Goal: Contribute content: Contribute content

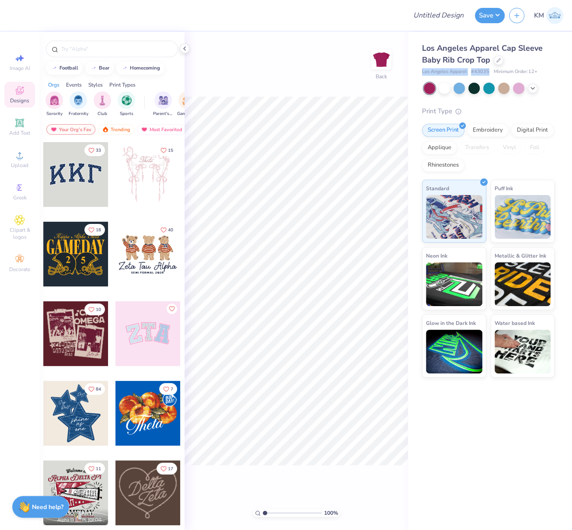
drag, startPoint x: 421, startPoint y: 72, endPoint x: 507, endPoint y: 82, distance: 86.8
click at [488, 71] on div "Los Angeles Apparel Cap Sleeve Baby Rib Crop Top Los Angeles Apparel # 43035 Mi…" at bounding box center [490, 205] width 164 height 346
copy div "Los Angeles Apparel # 43035"
click at [21, 158] on circle at bounding box center [19, 158] width 5 height 5
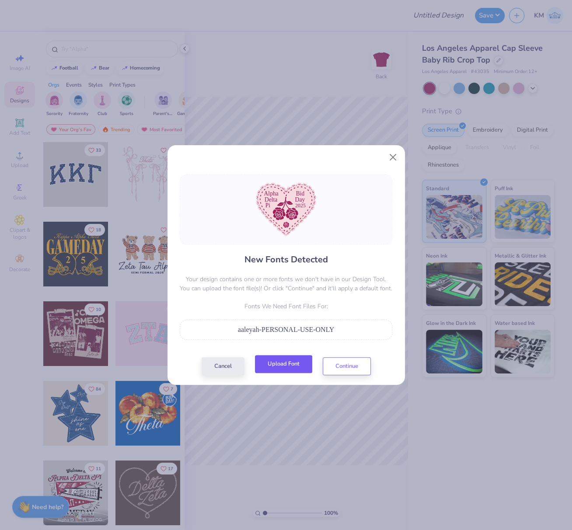
click at [267, 368] on button "Upload Font" at bounding box center [283, 364] width 57 height 18
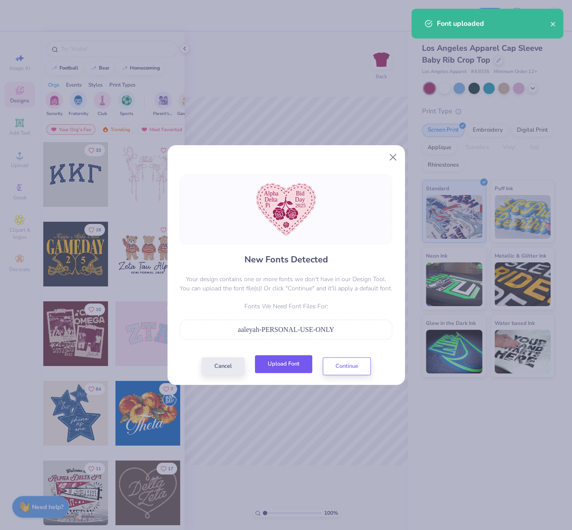
click at [285, 365] on button "Upload Font" at bounding box center [283, 364] width 57 height 18
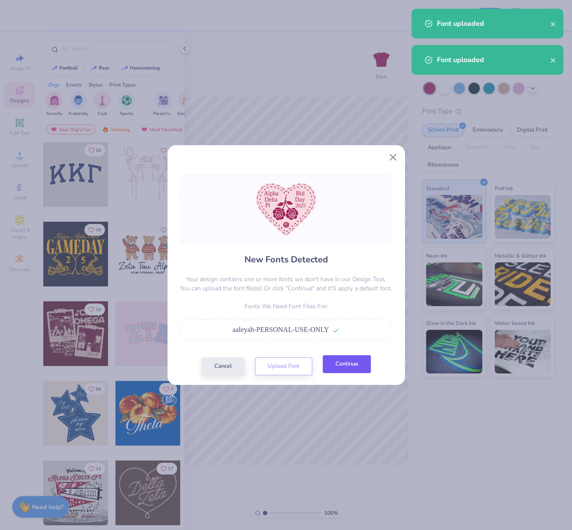
click at [347, 370] on button "Continue" at bounding box center [347, 364] width 48 height 18
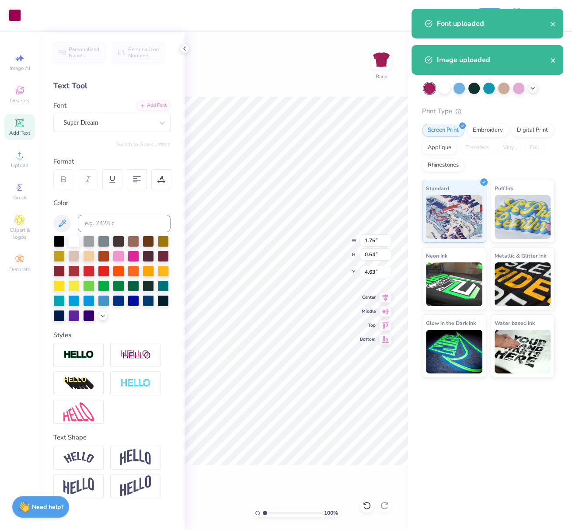
type input "4.68"
type input "6.97"
type input "6.16"
type input "3.67"
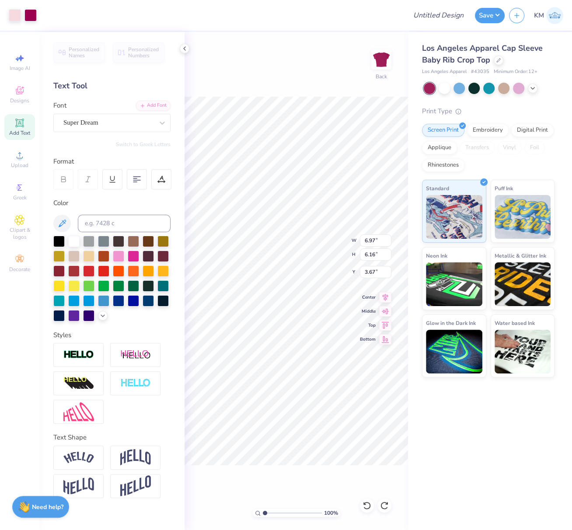
type input "1.76"
type input "0.64"
type input "4.63"
click at [111, 121] on div "Super Dream" at bounding box center [109, 123] width 92 height 14
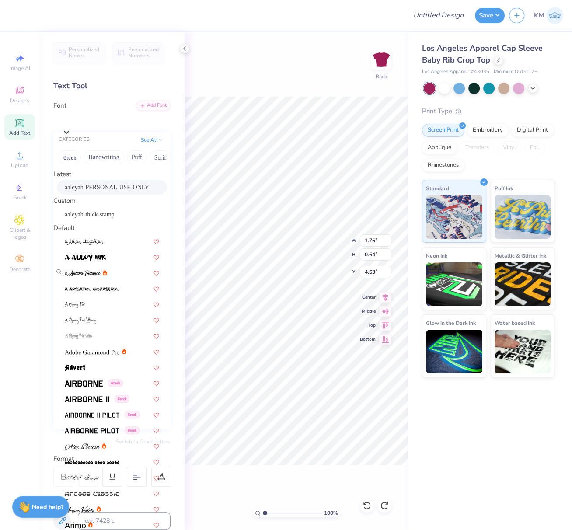
drag, startPoint x: 102, startPoint y: 192, endPoint x: 120, endPoint y: 196, distance: 18.5
click at [102, 191] on span "aaleyah-PERSONAL-USE-ONLY" at bounding box center [107, 187] width 84 height 9
type input "1.90"
type input "0.81"
type input "4.52"
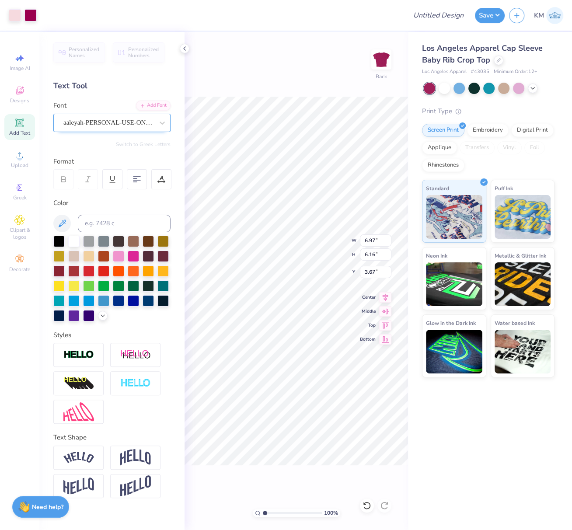
click at [124, 122] on div "aaleyah-PERSONAL-USE-ONLY" at bounding box center [109, 123] width 92 height 14
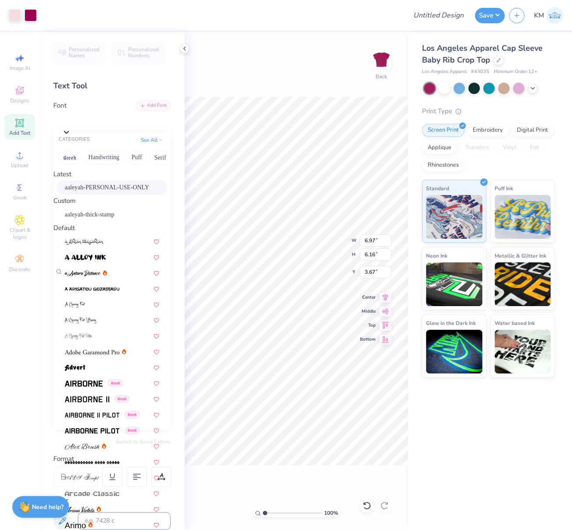
click at [116, 192] on span "aaleyah-PERSONAL-USE-ONLY" at bounding box center [107, 187] width 84 height 9
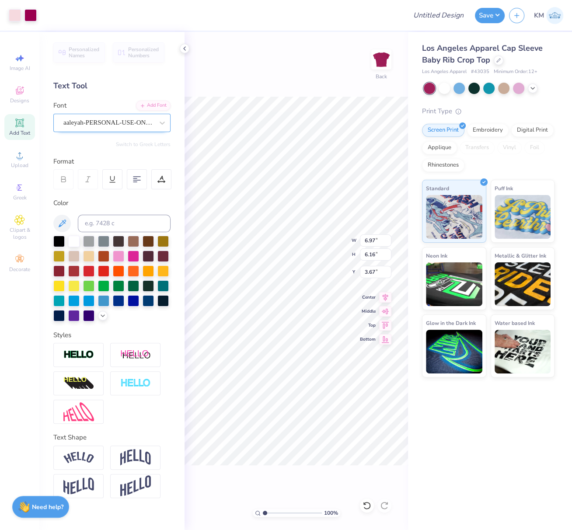
click at [126, 122] on div "aaleyah-PERSONAL-USE-ONLY" at bounding box center [109, 123] width 92 height 14
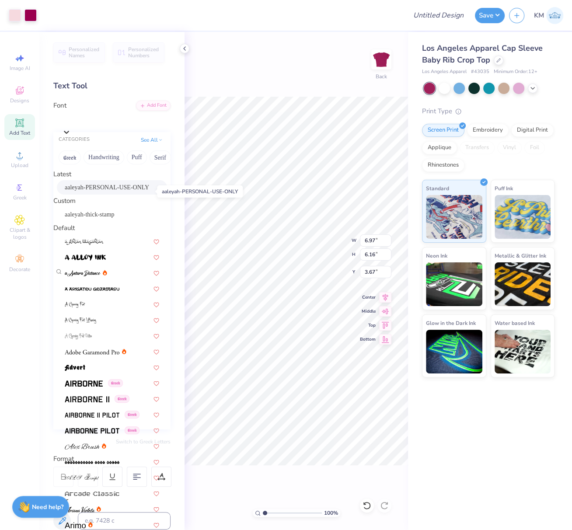
click at [105, 192] on span "aaleyah-PERSONAL-USE-ONLY" at bounding box center [107, 187] width 84 height 9
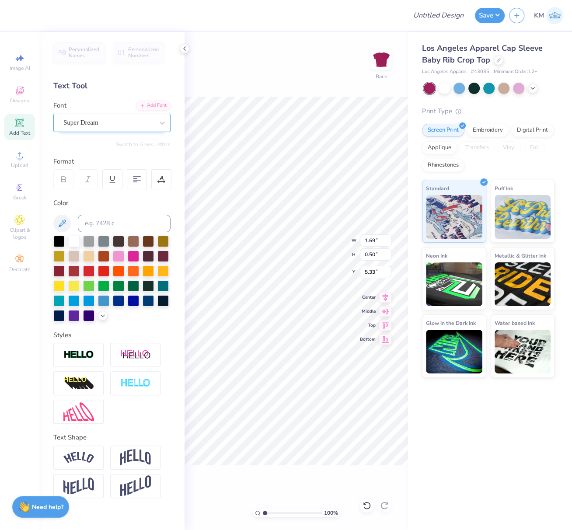
click at [119, 121] on div "Super Dream" at bounding box center [109, 123] width 92 height 14
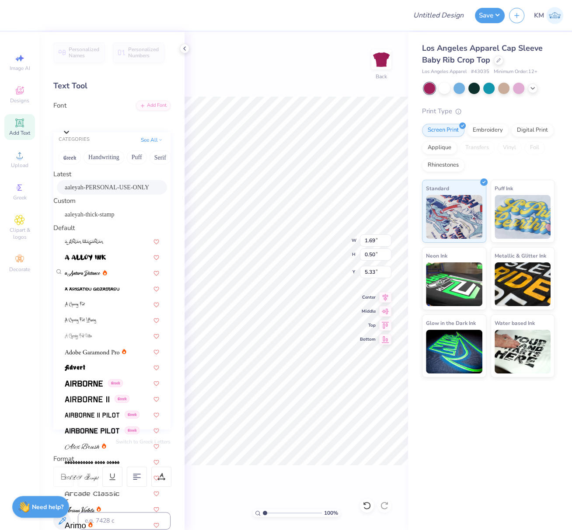
drag, startPoint x: 99, startPoint y: 193, endPoint x: 109, endPoint y: 196, distance: 10.5
click at [99, 192] on span "aaleyah-PERSONAL-USE-ONLY" at bounding box center [107, 187] width 84 height 9
type input "1.76"
type input "0.81"
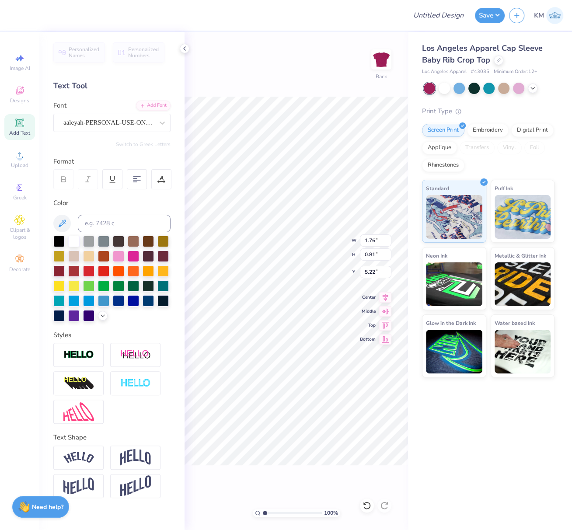
type input "5.26"
type input "0.58"
type input "0.50"
type input "6.02"
click at [109, 122] on div "Super Dream" at bounding box center [109, 123] width 92 height 14
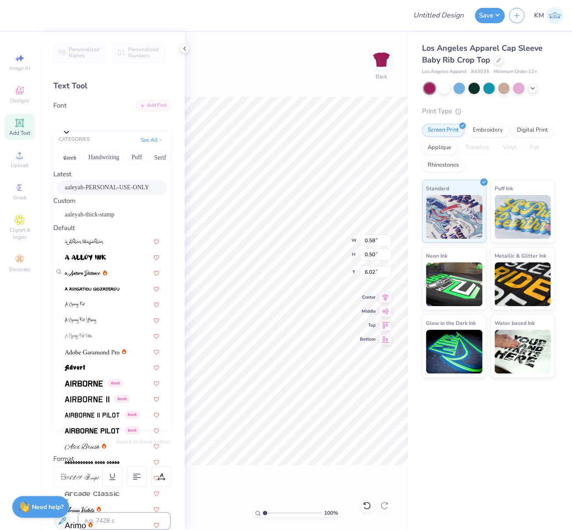
click at [101, 187] on span "aaleyah-PERSONAL-USE-ONLY" at bounding box center [107, 187] width 84 height 9
type input "1.18"
type input "0.81"
type input "5.92"
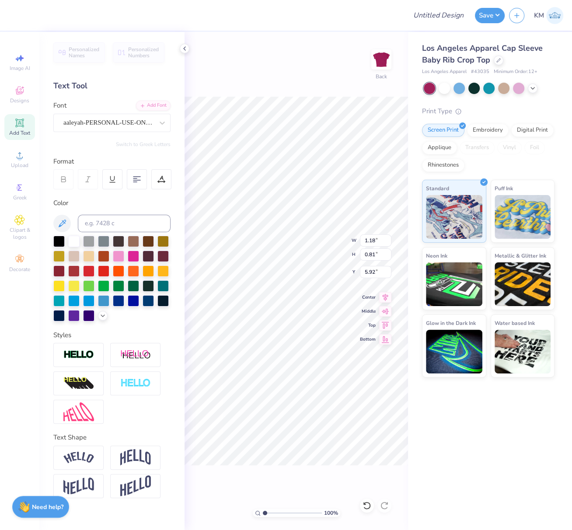
type input "5.94"
type input "1.01"
type input "0.50"
type input "4.68"
click at [123, 119] on div "Super Dream" at bounding box center [109, 123] width 92 height 14
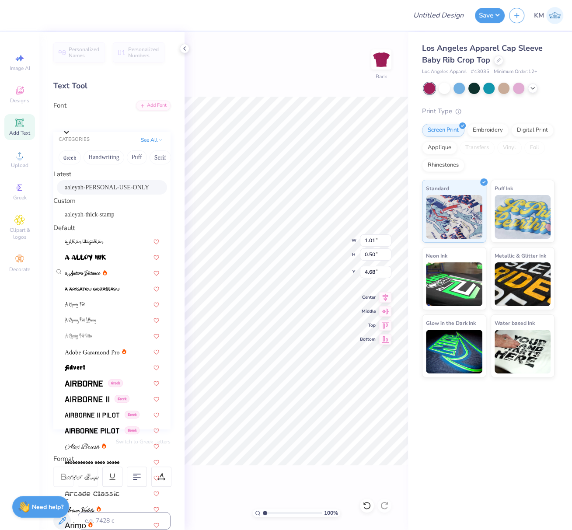
drag, startPoint x: 100, startPoint y: 190, endPoint x: 110, endPoint y: 193, distance: 10.0
click at [101, 190] on span "aaleyah-PERSONAL-USE-ONLY" at bounding box center [107, 187] width 84 height 9
type input "1.31"
type input "0.81"
type input "4.56"
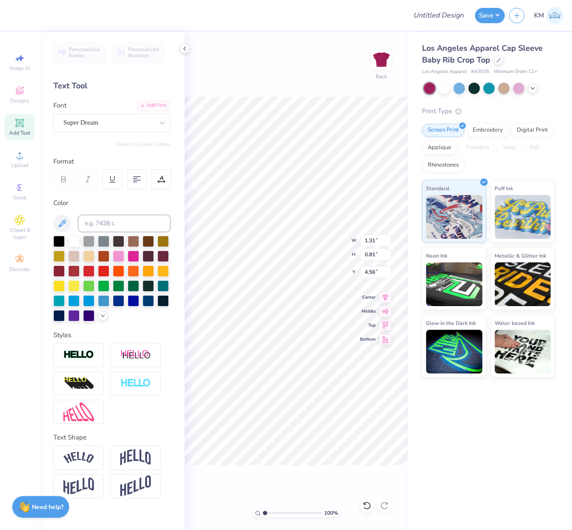
type input "1.14"
type input "0.59"
type input "5.38"
click at [117, 117] on div at bounding box center [108, 123] width 90 height 12
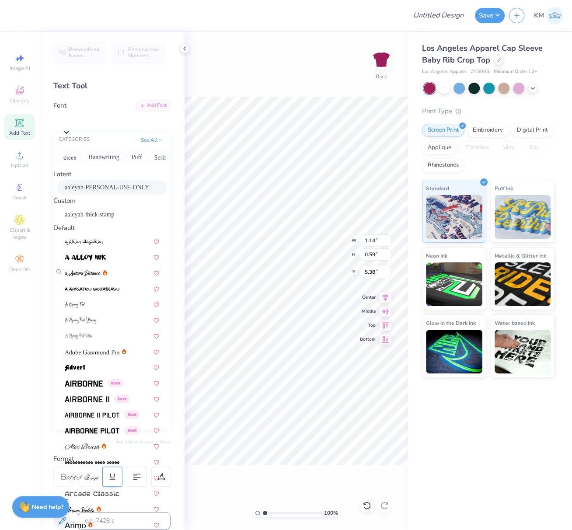
click at [111, 186] on div "aaleyah-PERSONAL-USE-ONLY" at bounding box center [112, 187] width 110 height 14
type input "1.53"
type input "0.81"
type input "5.27"
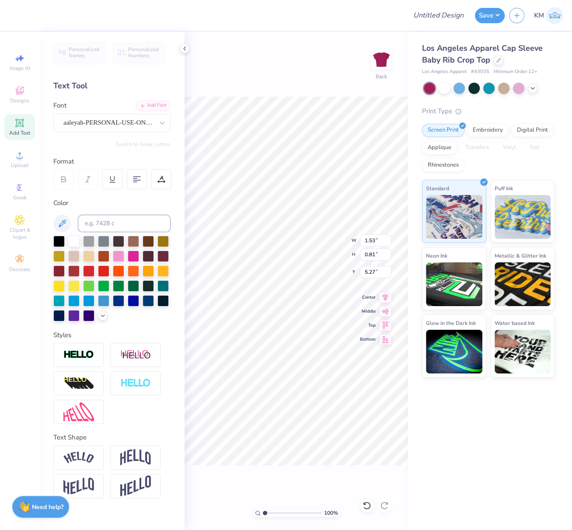
type input "1.44"
type input "0.44"
type input "6.08"
click at [101, 123] on div "Super Dream" at bounding box center [109, 123] width 92 height 14
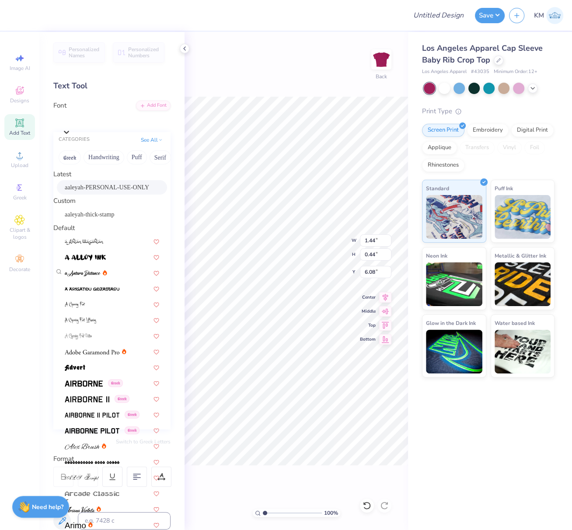
click at [98, 191] on span "aaleyah-PERSONAL-USE-ONLY" at bounding box center [107, 187] width 84 height 9
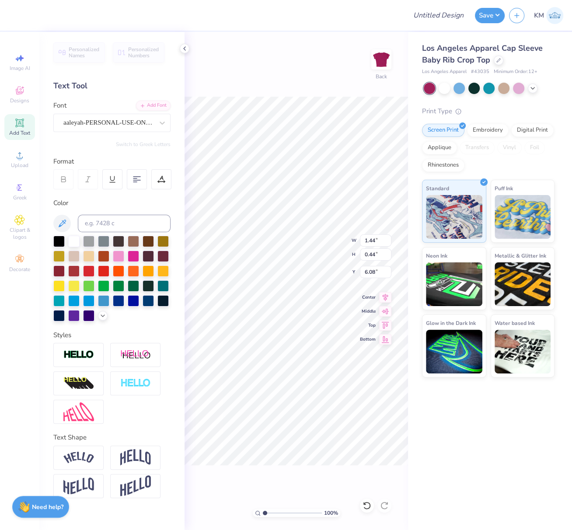
type input "1.55"
type input "0.46"
type input "6.11"
drag, startPoint x: 78, startPoint y: 352, endPoint x: 84, endPoint y: 351, distance: 6.0
click at [78, 352] on img at bounding box center [78, 355] width 31 height 10
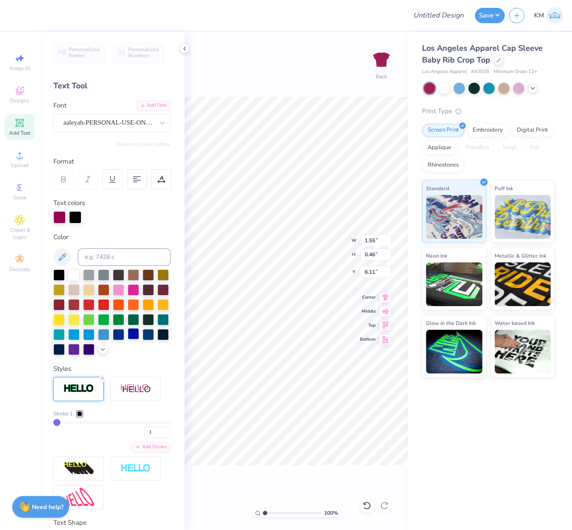
type input "1.56"
type input "0.47"
click at [80, 417] on div at bounding box center [79, 413] width 5 height 5
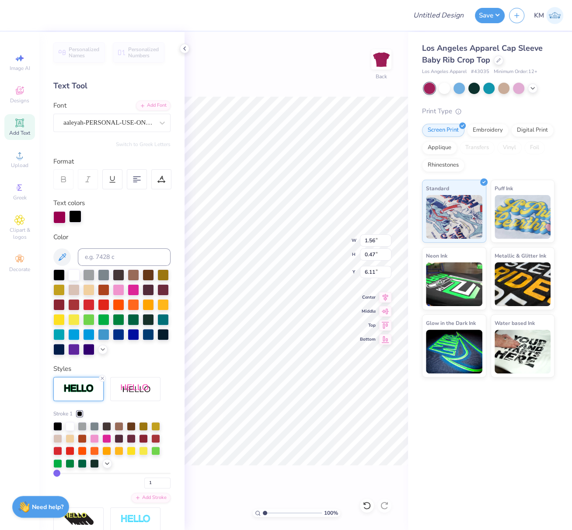
click at [75, 214] on div at bounding box center [75, 217] width 12 height 12
click at [100, 261] on input at bounding box center [124, 258] width 93 height 18
type input "676"
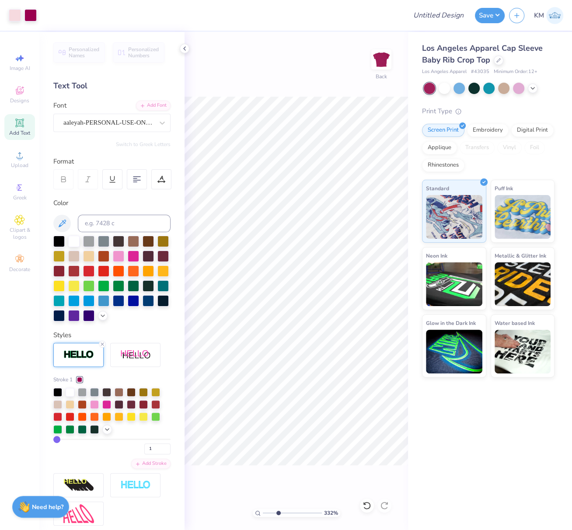
drag, startPoint x: 268, startPoint y: 513, endPoint x: 276, endPoint y: 515, distance: 8.5
type input "3.29"
click at [278, 515] on input "range" at bounding box center [292, 513] width 59 height 8
type input "1.53"
type input "0.81"
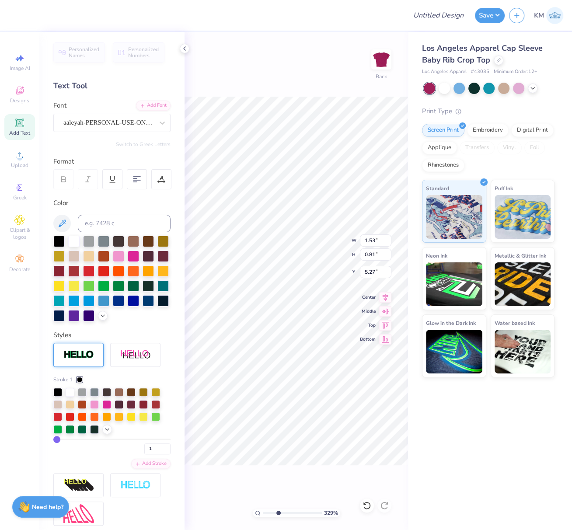
type input "5.27"
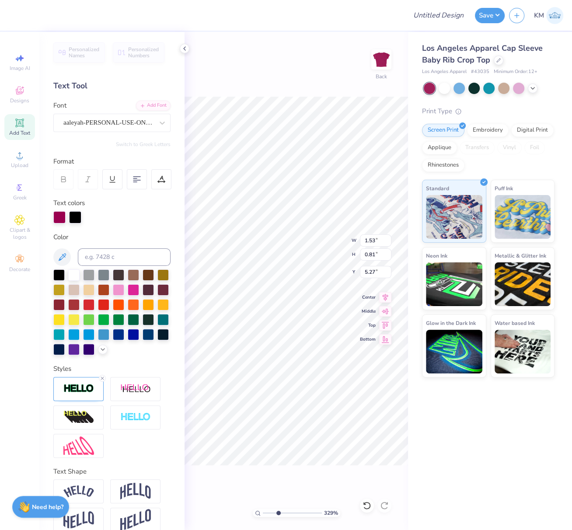
type input "1.54"
type input "0.82"
type input "5.26"
drag, startPoint x: 102, startPoint y: 390, endPoint x: 120, endPoint y: 377, distance: 21.9
click at [102, 381] on icon at bounding box center [102, 378] width 5 height 5
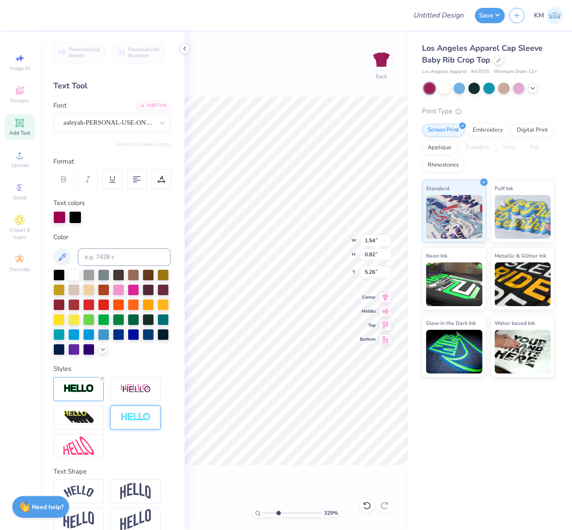
type input "1.53"
type input "0.81"
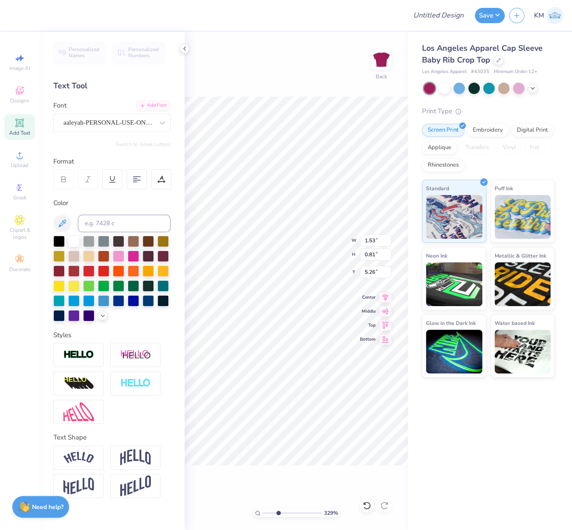
type input "1.31"
type input "4.57"
click at [260, 512] on div "223 %" at bounding box center [297, 513] width 88 height 8
click at [263, 513] on input "range" at bounding box center [292, 513] width 59 height 8
drag, startPoint x: 265, startPoint y: 512, endPoint x: 249, endPoint y: 511, distance: 16.2
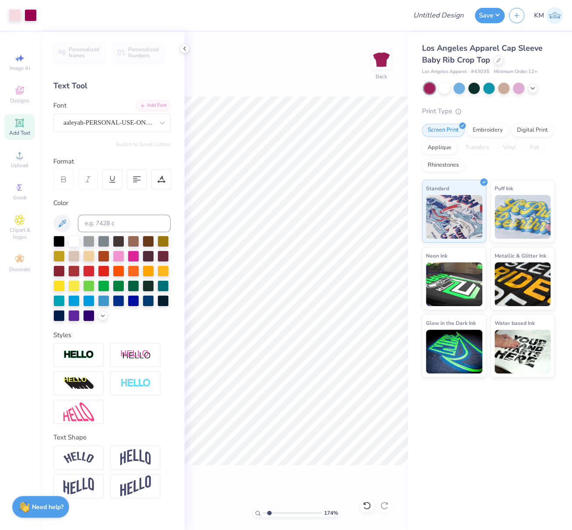
click at [253, 510] on div "174 % Back" at bounding box center [297, 281] width 224 height 498
type input "1.74"
click at [436, 425] on div "Los Angeles Apparel Cap Sleeve Baby Rib Crop Top Los Angeles Apparel # 43035 Mi…" at bounding box center [490, 281] width 164 height 498
drag, startPoint x: 388, startPoint y: 295, endPoint x: 378, endPoint y: 313, distance: 20.0
click at [387, 296] on icon at bounding box center [385, 297] width 12 height 11
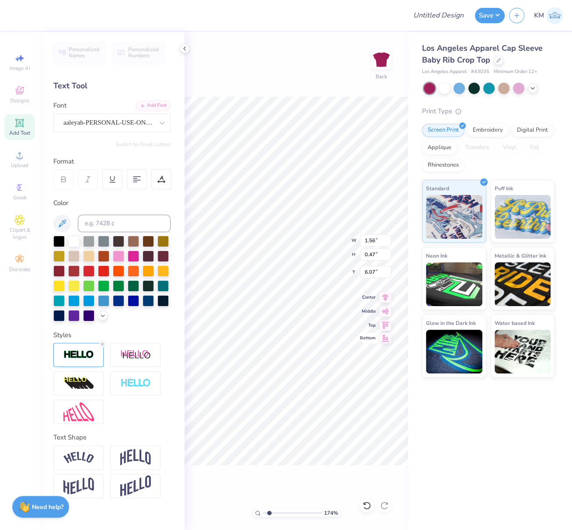
type input "6.11"
type input "1.51"
type input "0.45"
type input "6.12"
drag, startPoint x: 266, startPoint y: 513, endPoint x: 245, endPoint y: 507, distance: 22.3
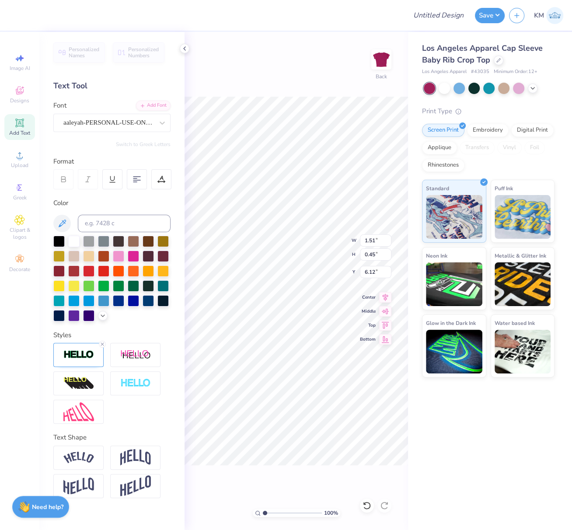
click at [245, 507] on div "100 % Back W 1.51 1.51 " H 0.45 0.45 " Y 6.12 6.12 " Center Middle Top Bottom" at bounding box center [297, 281] width 224 height 498
type input "1"
type input "4.57"
type input "1.51"
type input "2.00"
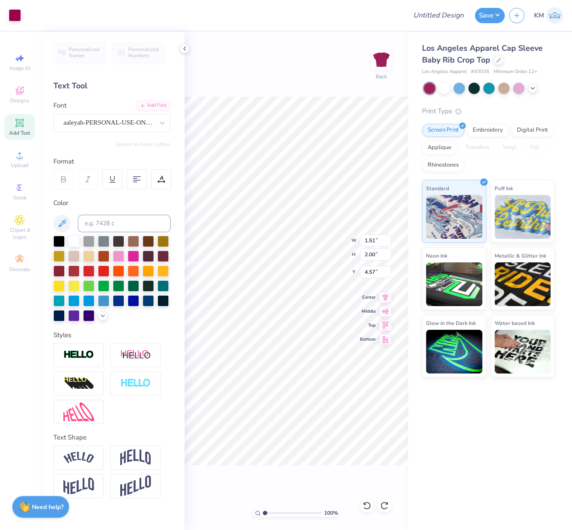
type input "1.53"
type input "4.52"
click at [320, 236] on div "100 % Back W 1.53 1.53 " H 2.00 2.00 " Y 4.52 4.52 " Center Middle Top Bottom" at bounding box center [297, 281] width 224 height 498
drag, startPoint x: 376, startPoint y: 239, endPoint x: 361, endPoint y: 238, distance: 14.5
click at [361, 238] on input "6.97" at bounding box center [376, 241] width 32 height 12
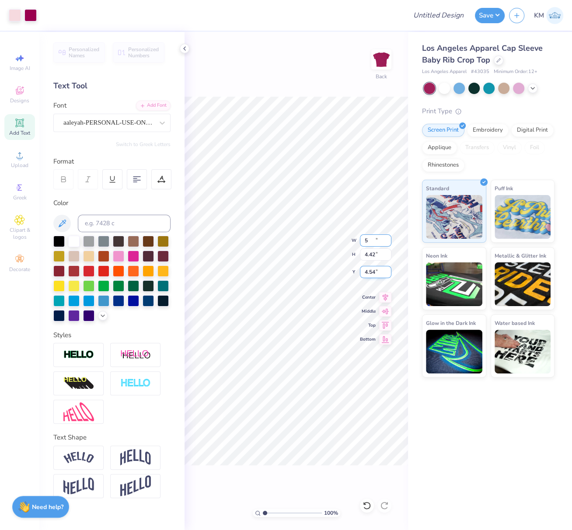
type input "5.00"
type input "4.42"
drag, startPoint x: 376, startPoint y: 271, endPoint x: 362, endPoint y: 270, distance: 14.1
click at [362, 270] on input "4.54" at bounding box center [376, 272] width 32 height 12
type input "2.50"
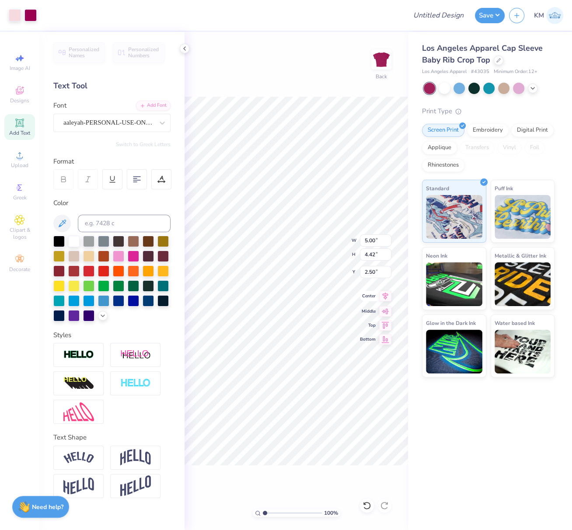
click at [386, 296] on icon at bounding box center [385, 296] width 12 height 11
type input "1"
drag, startPoint x: 265, startPoint y: 513, endPoint x: 257, endPoint y: 511, distance: 7.8
click at [260, 511] on div "100 %" at bounding box center [297, 513] width 88 height 8
drag, startPoint x: 375, startPoint y: 242, endPoint x: 362, endPoint y: 252, distance: 15.9
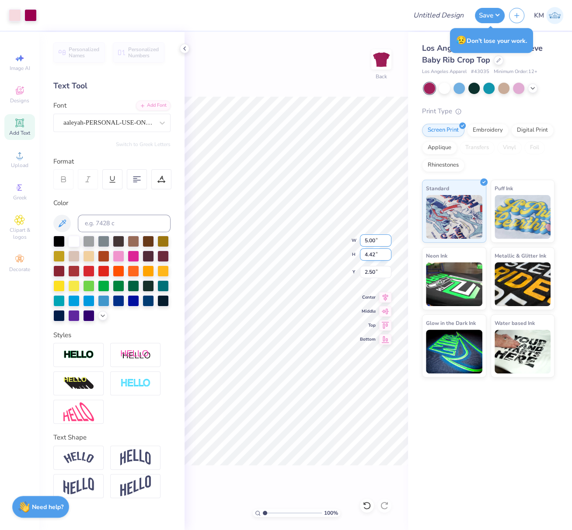
click at [365, 239] on input "5.00" at bounding box center [376, 241] width 32 height 12
type input "6.00"
type input "5.30"
drag, startPoint x: 375, startPoint y: 270, endPoint x: 363, endPoint y: 270, distance: 11.8
click at [365, 270] on input "2.06" at bounding box center [376, 272] width 32 height 12
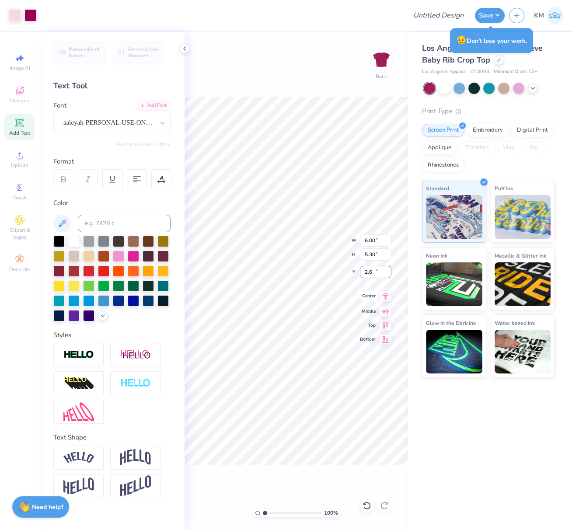
type input "2.60"
drag, startPoint x: 187, startPoint y: 49, endPoint x: 186, endPoint y: 53, distance: 4.5
click at [187, 49] on icon at bounding box center [184, 48] width 7 height 7
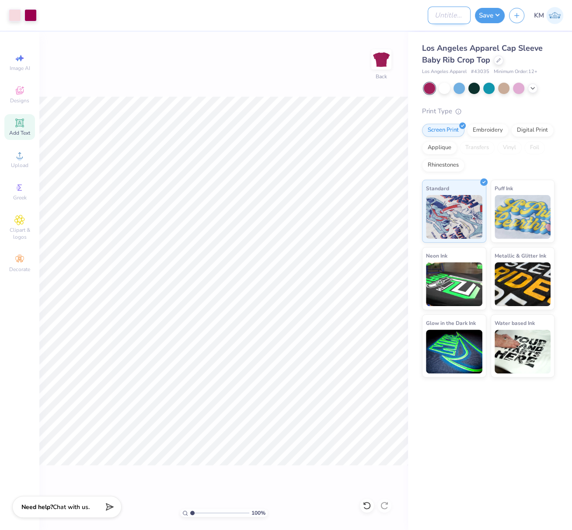
click at [431, 17] on input "Design Title" at bounding box center [449, 16] width 43 height 18
paste input "FPS239888"
type input "FPS239888"
click at [494, 13] on button "Save" at bounding box center [490, 14] width 30 height 15
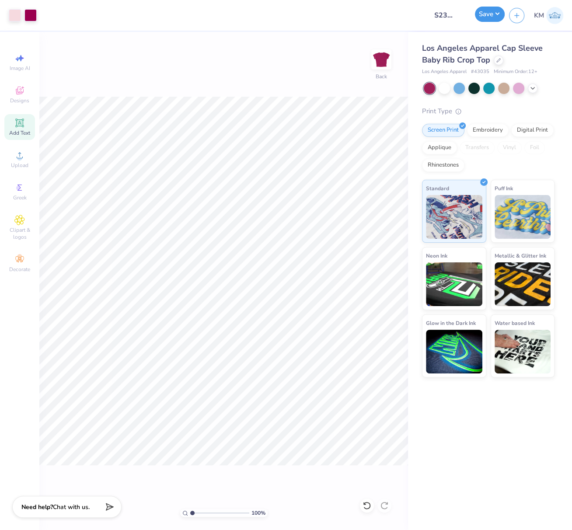
scroll to position [0, 0]
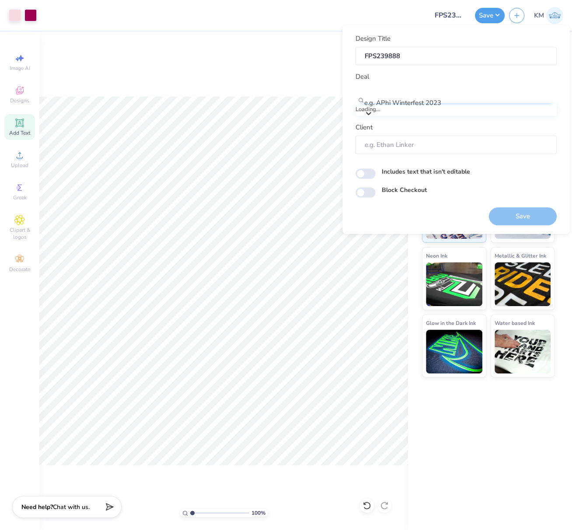
click at [405, 94] on div at bounding box center [460, 92] width 191 height 12
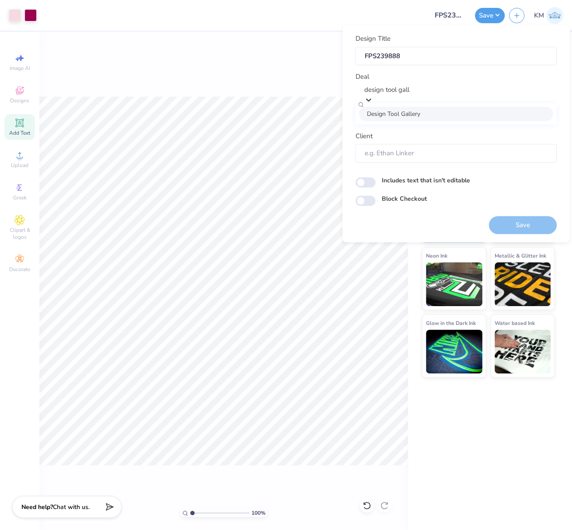
click at [445, 114] on div "Design Tool Gallery" at bounding box center [456, 114] width 194 height 14
type input "design tool gall"
type input "Design Tool Gallery User"
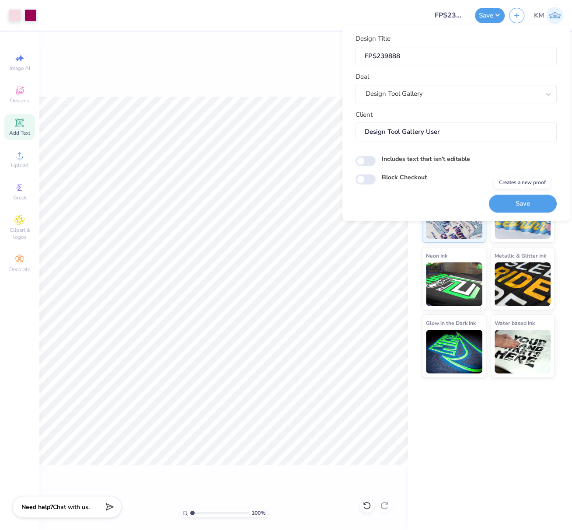
drag, startPoint x: 528, startPoint y: 203, endPoint x: 527, endPoint y: 210, distance: 7.6
click at [528, 203] on button "Save" at bounding box center [523, 204] width 68 height 18
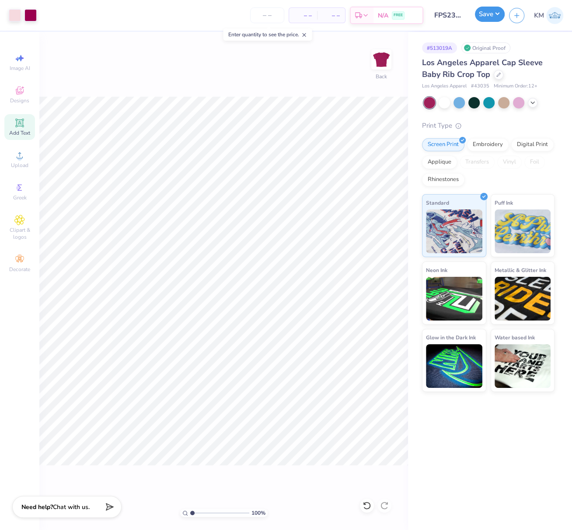
click at [495, 14] on button "Save" at bounding box center [490, 14] width 30 height 15
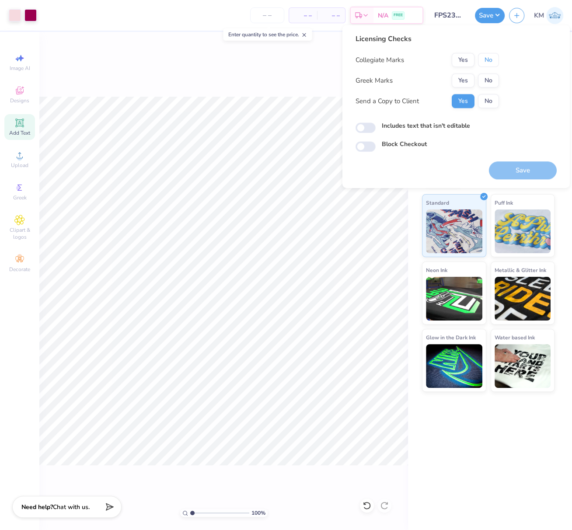
drag, startPoint x: 492, startPoint y: 62, endPoint x: 484, endPoint y: 71, distance: 11.5
click at [491, 62] on button "No" at bounding box center [488, 60] width 21 height 14
click at [466, 80] on button "Yes" at bounding box center [463, 81] width 23 height 14
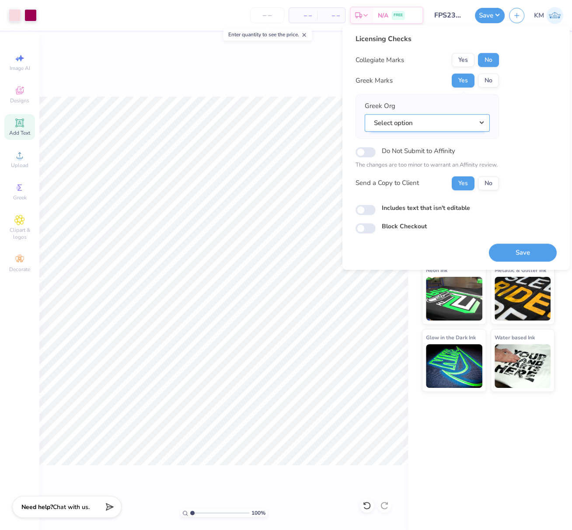
click at [477, 121] on button "Select option" at bounding box center [427, 123] width 125 height 18
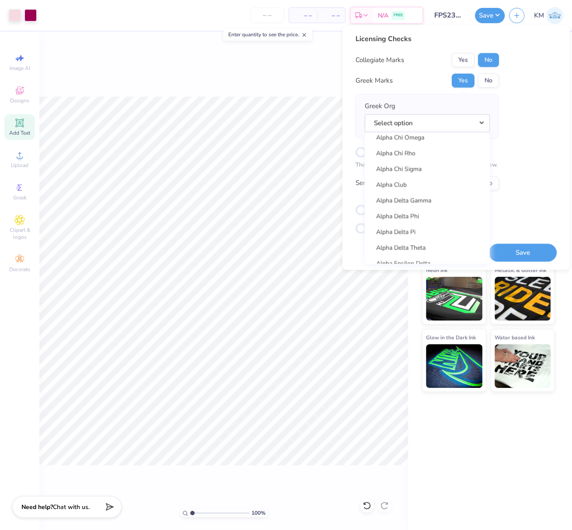
scroll to position [172, 0]
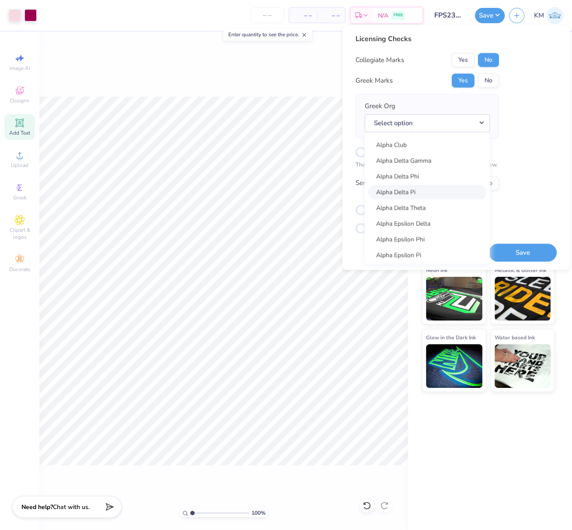
click at [411, 190] on link "Alpha Delta Pi" at bounding box center [428, 192] width 118 height 14
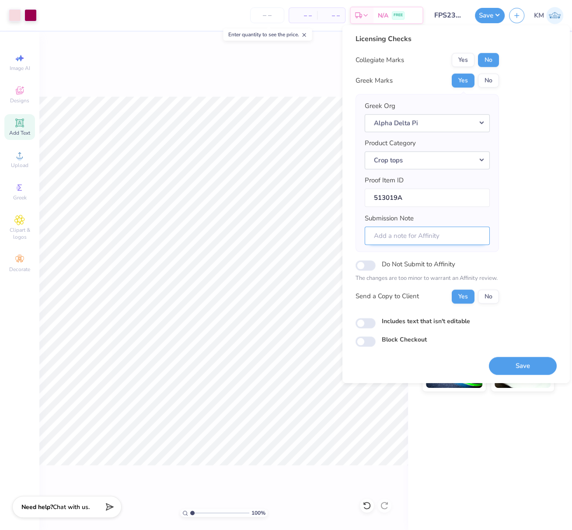
click at [448, 233] on input "Submission Note" at bounding box center [427, 236] width 125 height 19
click at [419, 237] on input "Eta Chapter, Big Little Reveal" at bounding box center [427, 236] width 125 height 19
drag, startPoint x: 414, startPoint y: 235, endPoint x: 467, endPoint y: 219, distance: 55.7
click at [470, 239] on input "Eta Chapter, Big Little Reveal" at bounding box center [427, 236] width 125 height 19
type input "Eta Chapter, Bid Day event"
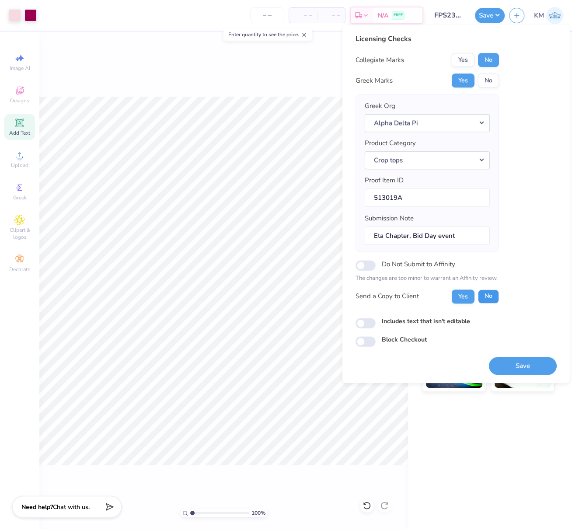
click at [489, 295] on button "No" at bounding box center [488, 297] width 21 height 14
drag, startPoint x: 540, startPoint y: 365, endPoint x: 571, endPoint y: 246, distance: 122.2
click at [540, 365] on button "Save" at bounding box center [523, 366] width 68 height 18
